Goal: Information Seeking & Learning: Learn about a topic

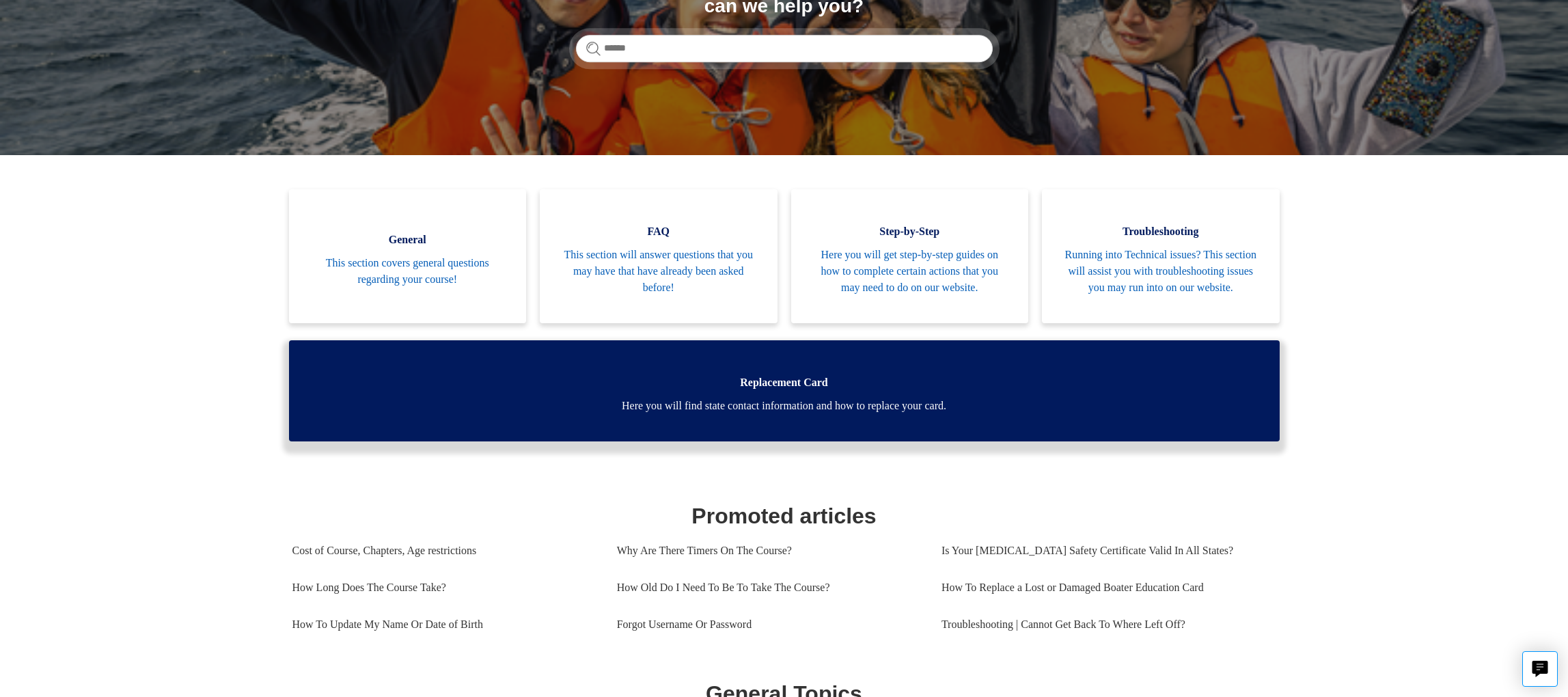
scroll to position [304, 0]
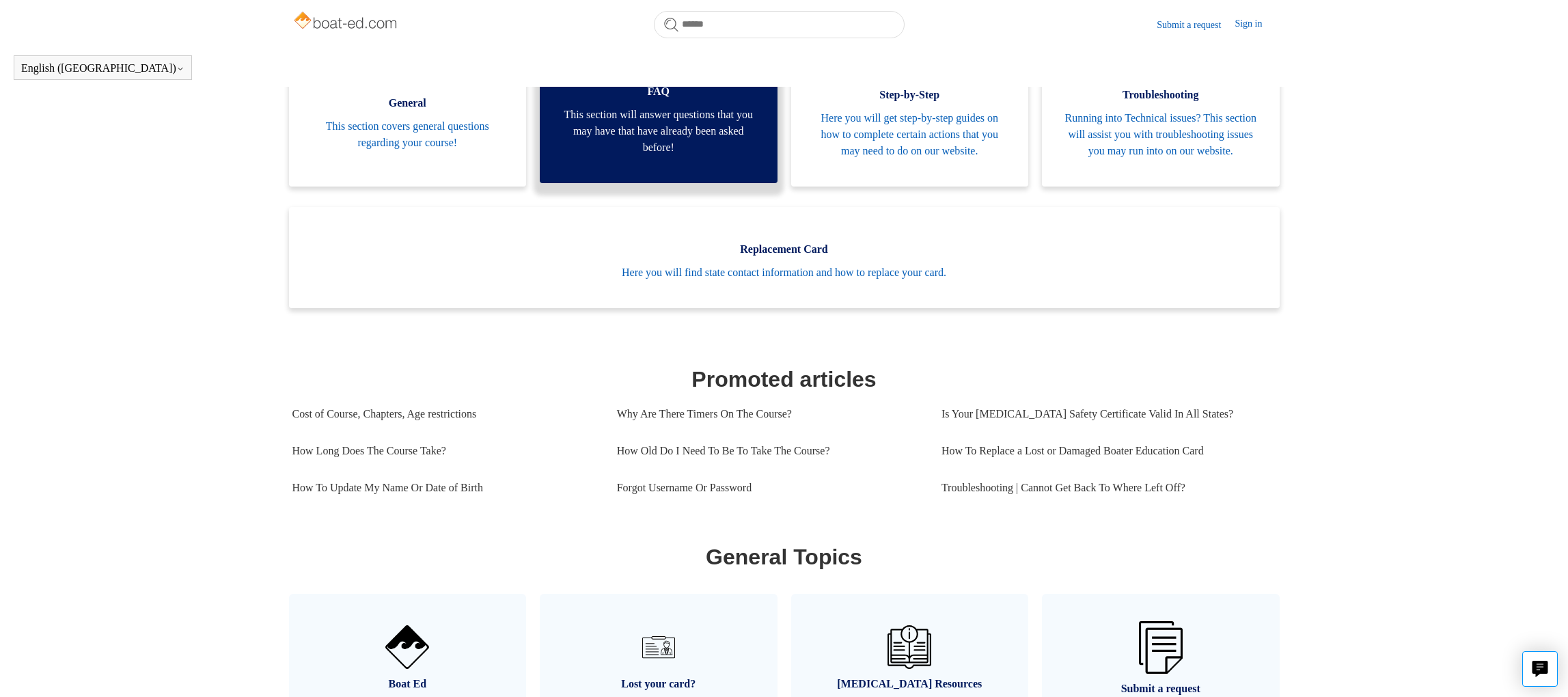
click at [636, 124] on span "This section will answer questions that you may have that have already been ask…" at bounding box center [659, 131] width 197 height 49
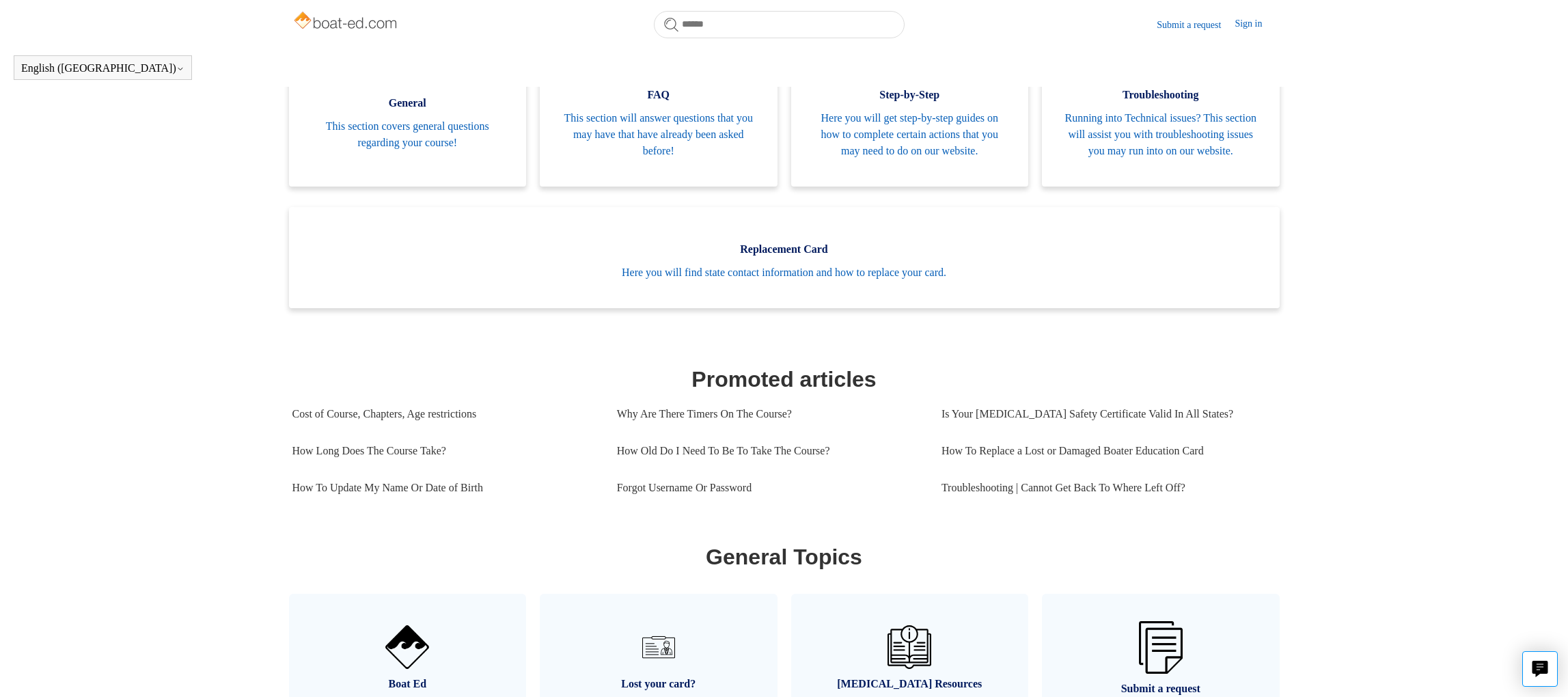
scroll to position [0, 0]
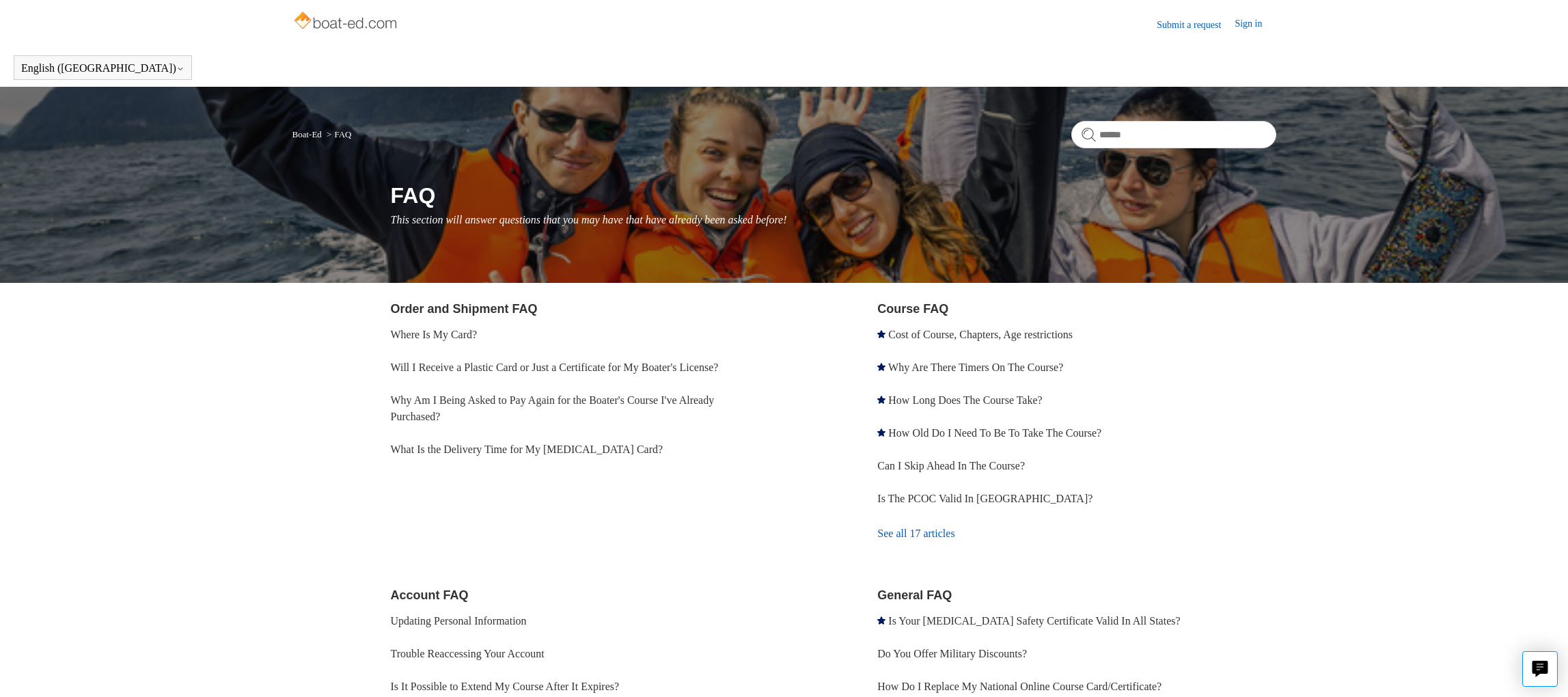
scroll to position [137, 0]
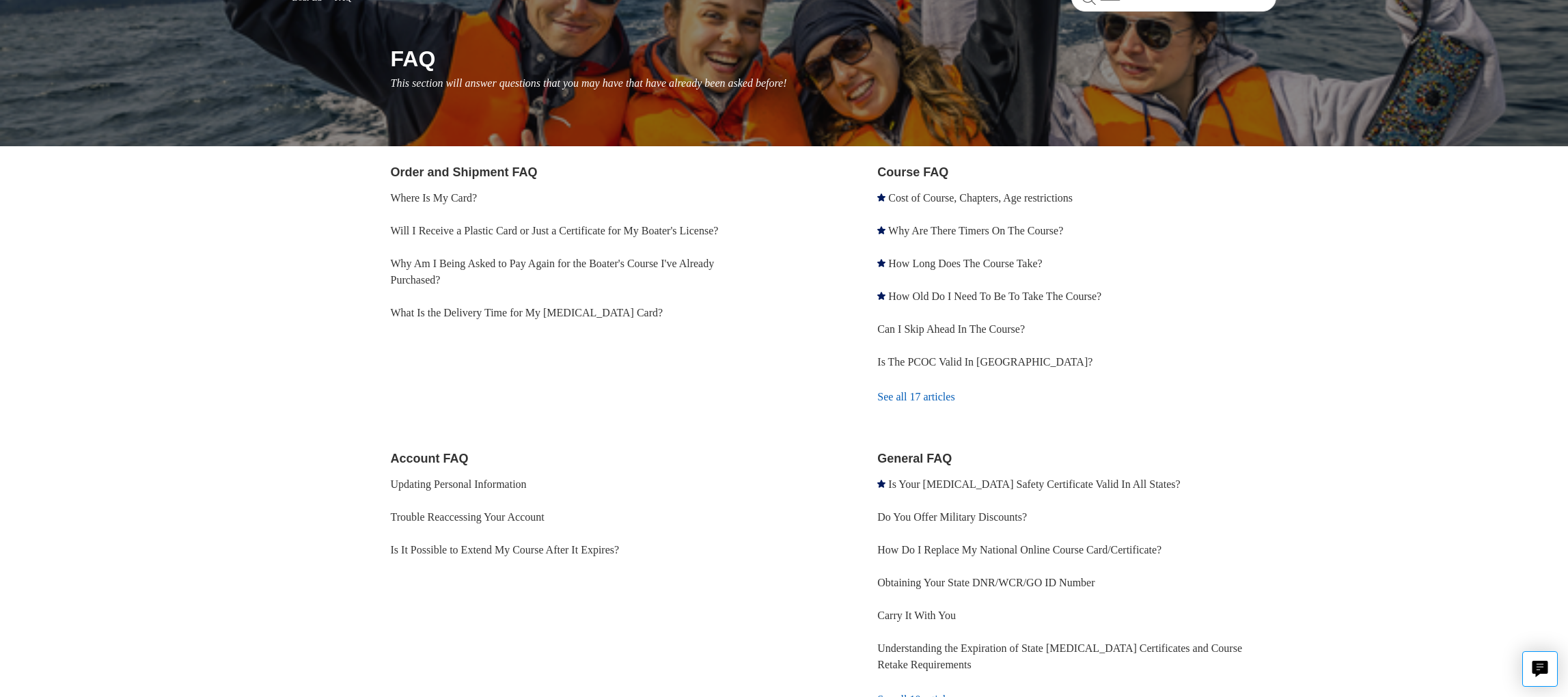
click at [933, 396] on link "See all 17 articles" at bounding box center [1077, 396] width 398 height 36
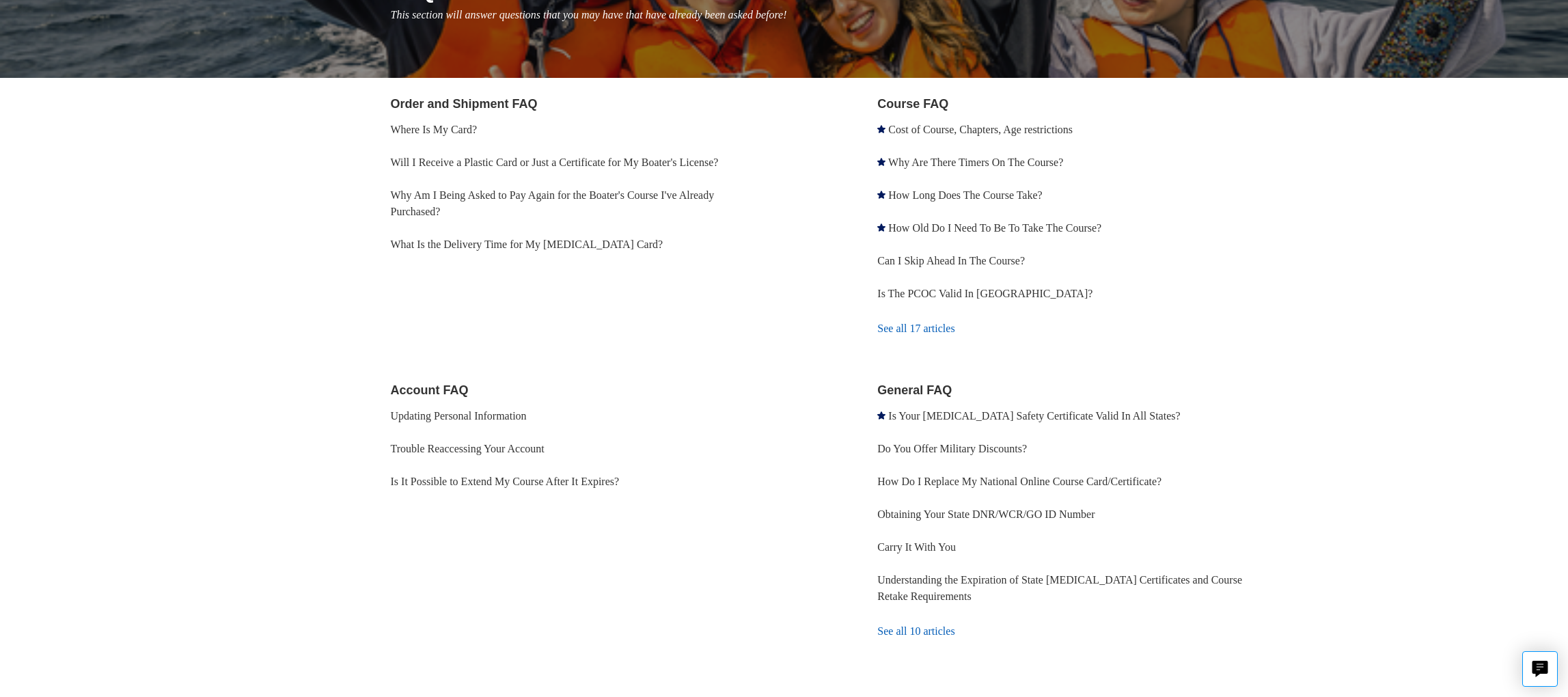
scroll to position [263, 0]
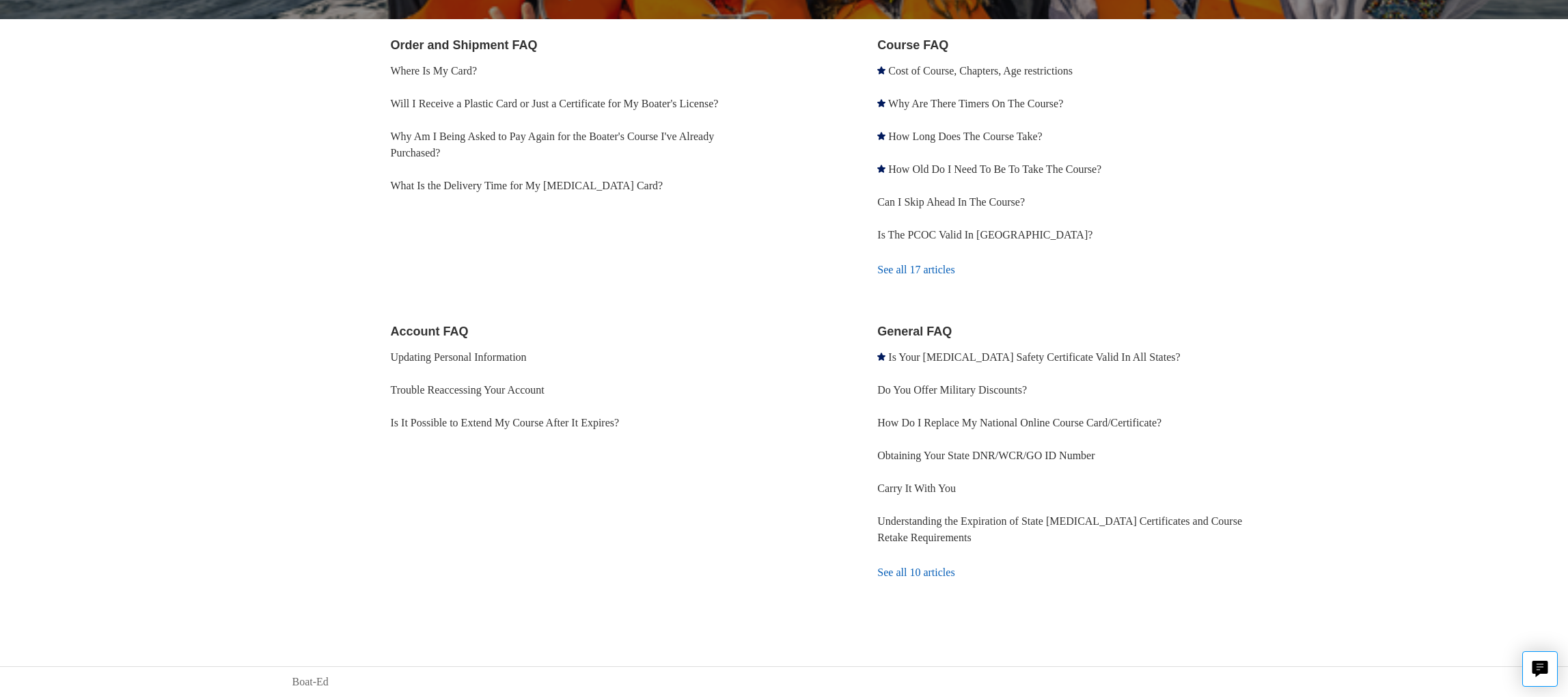
click at [931, 574] on link "See all 10 articles" at bounding box center [1077, 572] width 398 height 36
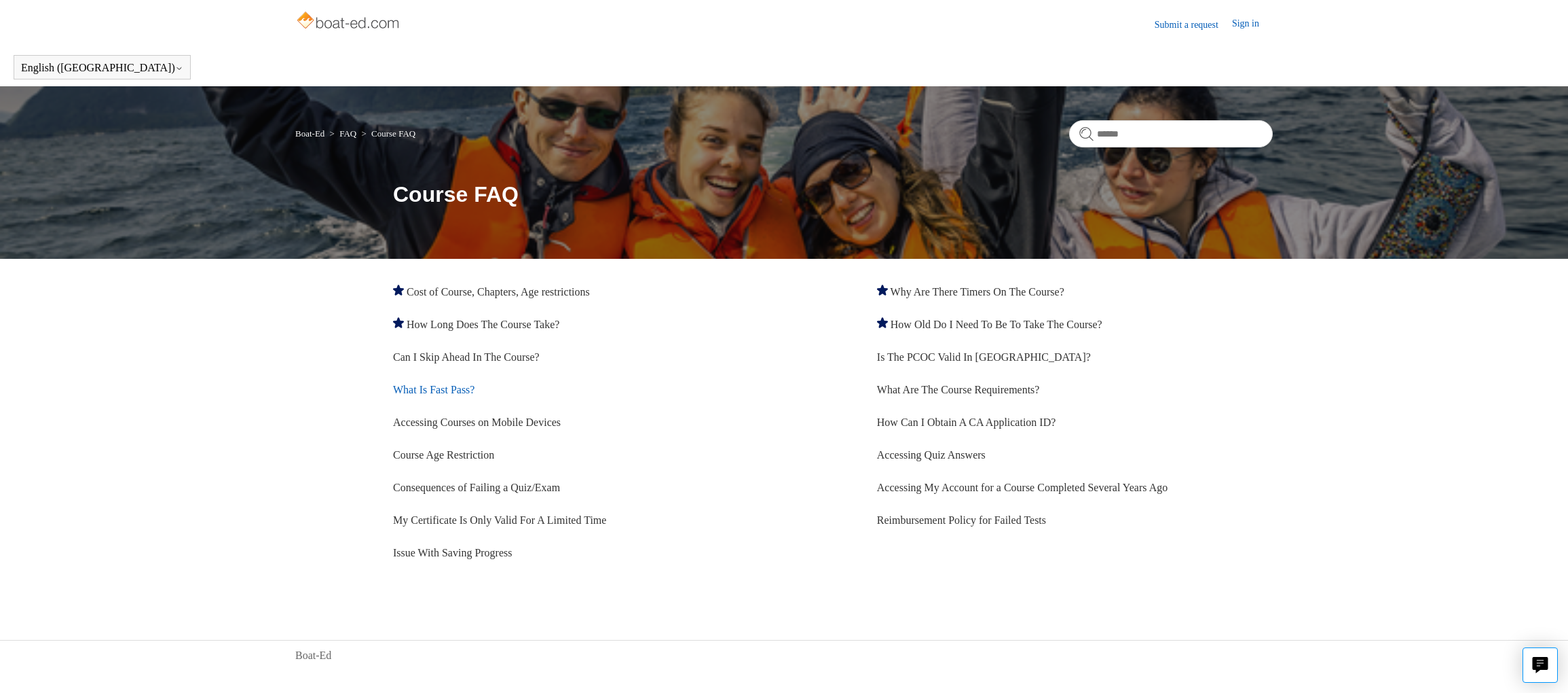
click at [448, 389] on link "What Is Fast Pass?" at bounding box center [433, 389] width 81 height 12
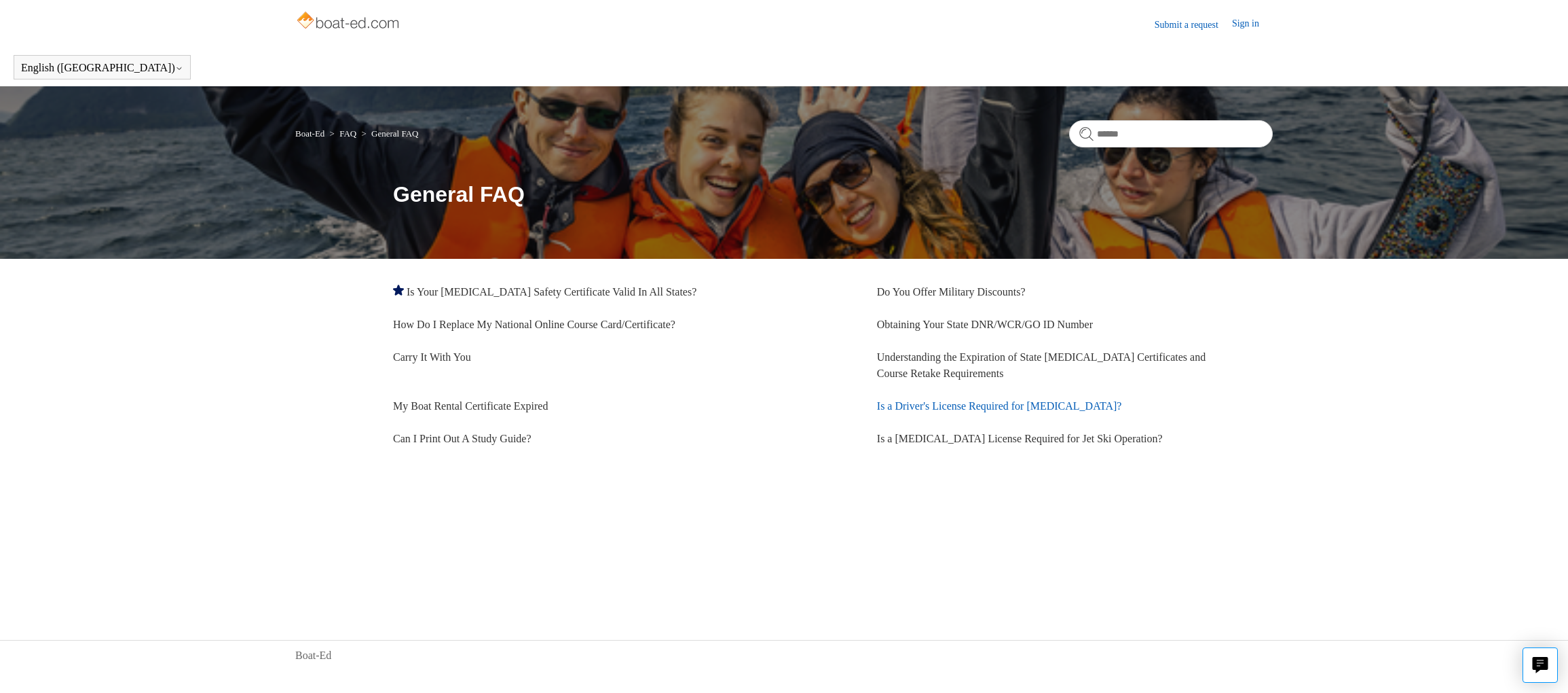
click at [913, 401] on link "Is a Driver's License Required for [MEDICAL_DATA]?" at bounding box center [1000, 406] width 245 height 12
click at [452, 438] on link "Can I Print Out A Study Guide?" at bounding box center [462, 438] width 138 height 12
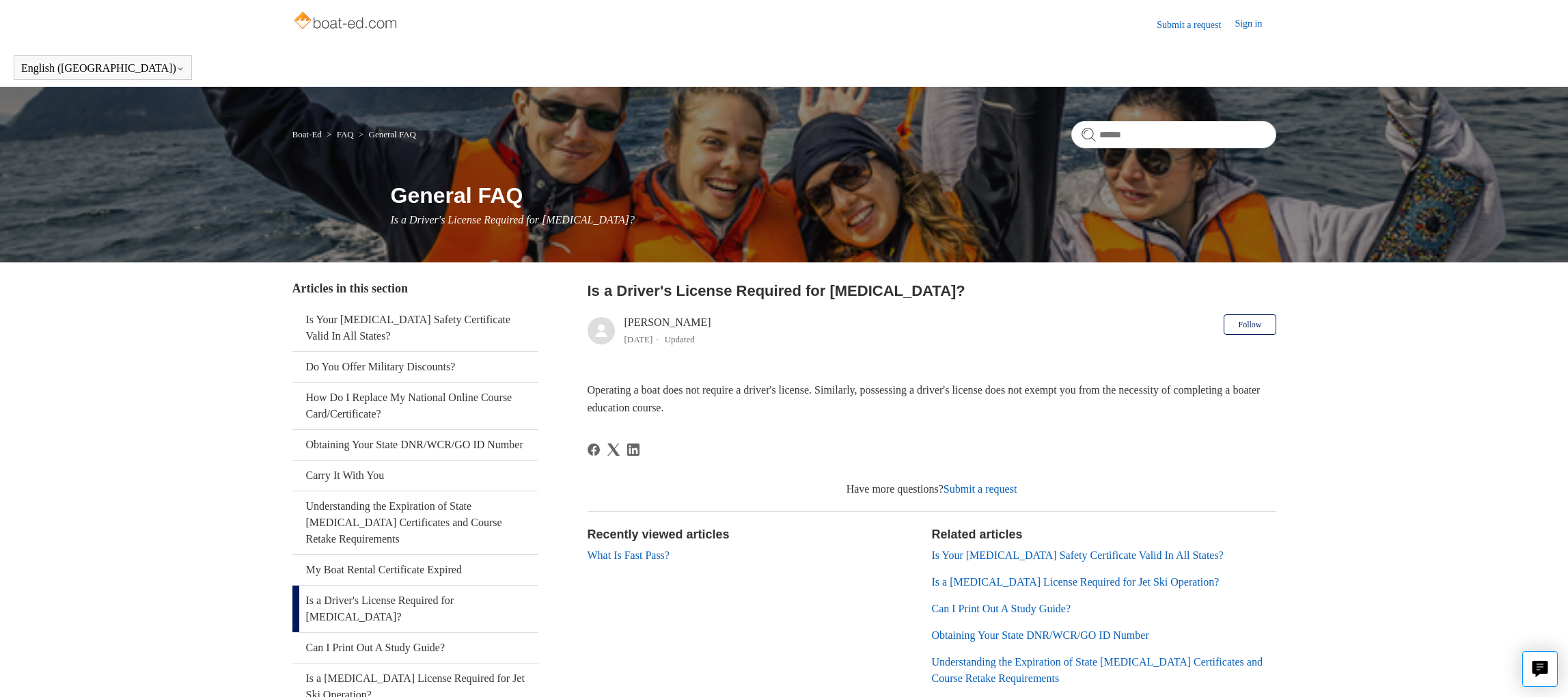
scroll to position [86, 0]
